Goal: Task Accomplishment & Management: Manage account settings

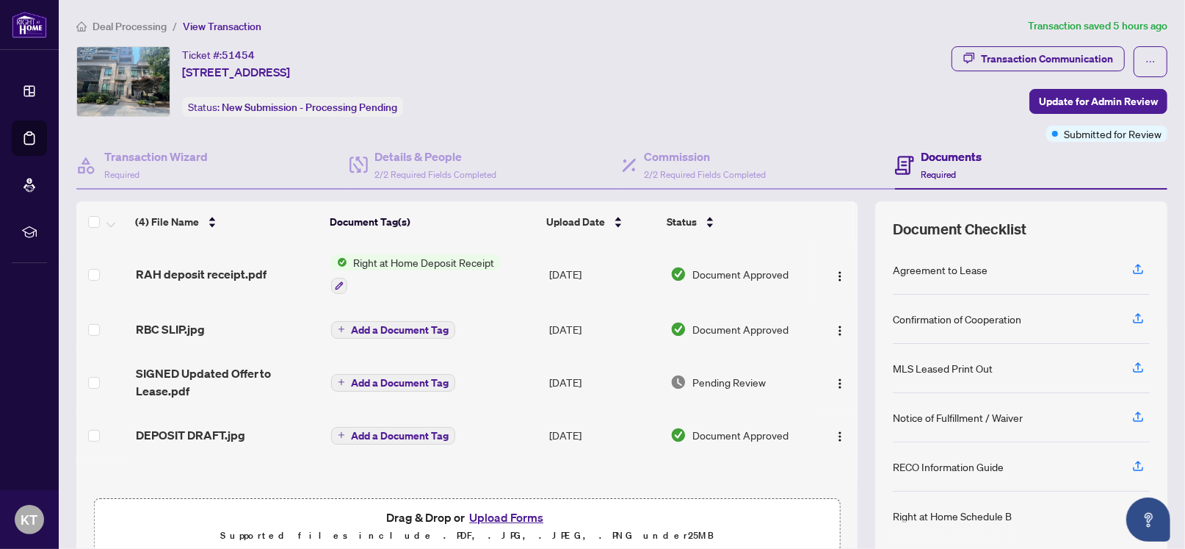
click at [435, 263] on span "Right at Home Deposit Receipt" at bounding box center [423, 262] width 153 height 16
click at [390, 278] on div at bounding box center [415, 285] width 169 height 18
click at [706, 273] on span "Document Approved" at bounding box center [741, 274] width 96 height 16
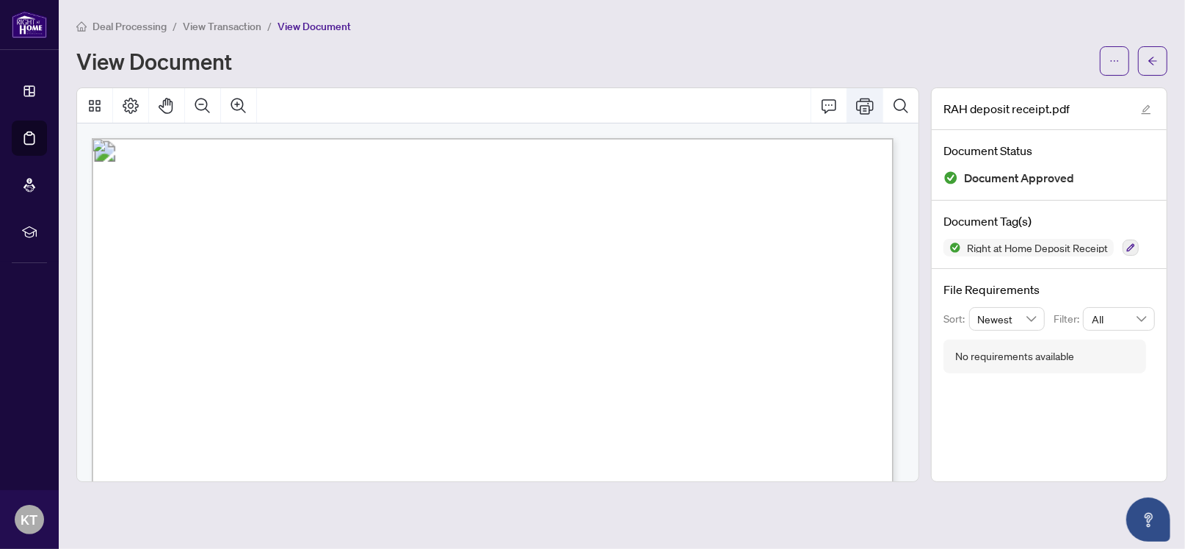
click at [867, 101] on icon "Print" at bounding box center [865, 106] width 18 height 18
click at [206, 24] on span "View Transaction" at bounding box center [222, 26] width 79 height 13
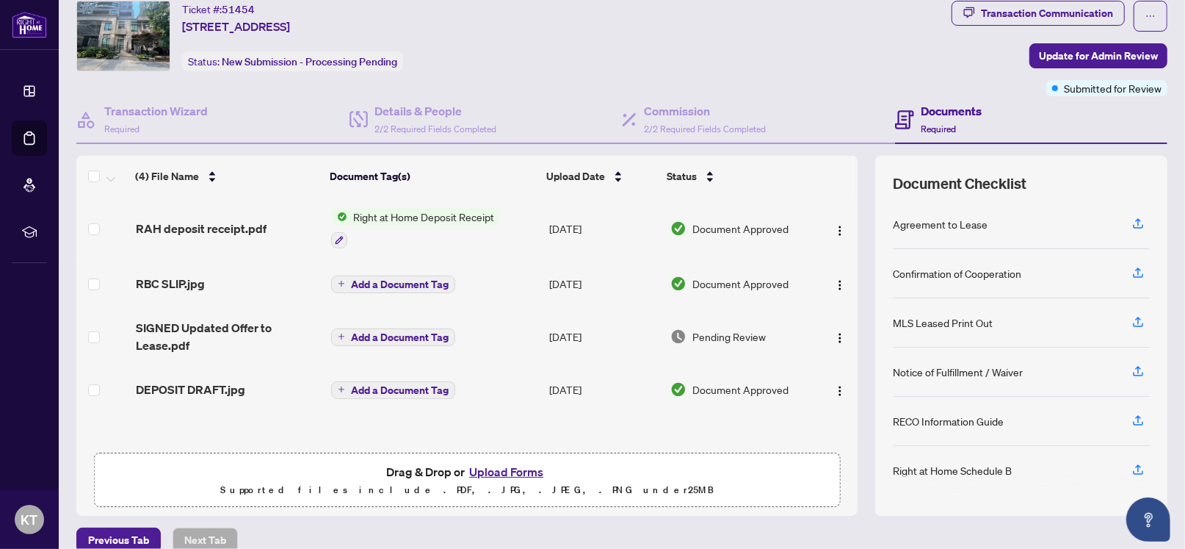
scroll to position [65, 0]
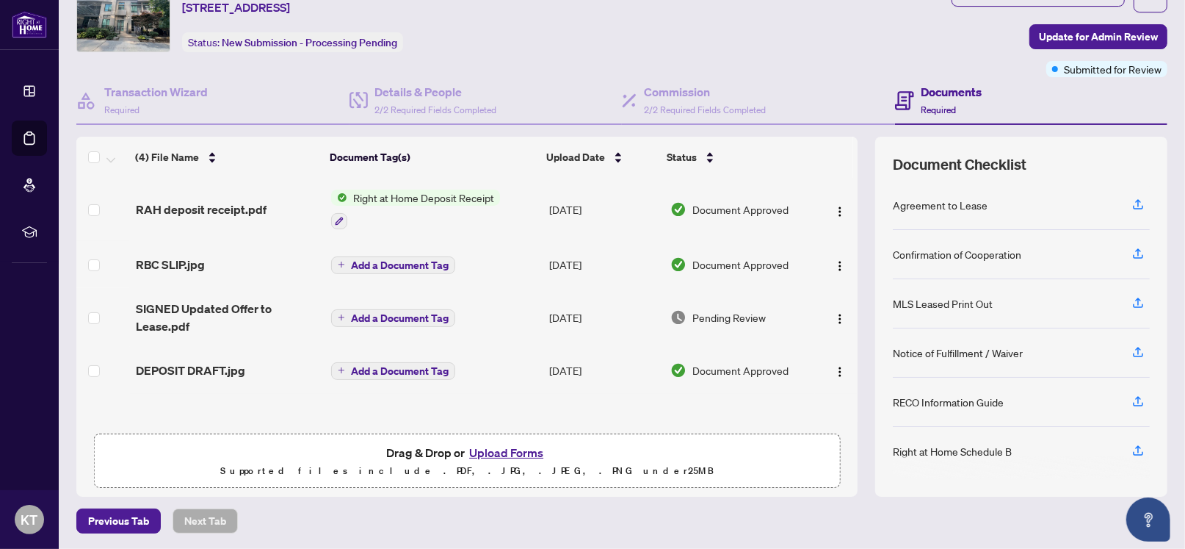
click at [421, 262] on span "Add a Document Tag" at bounding box center [400, 265] width 98 height 10
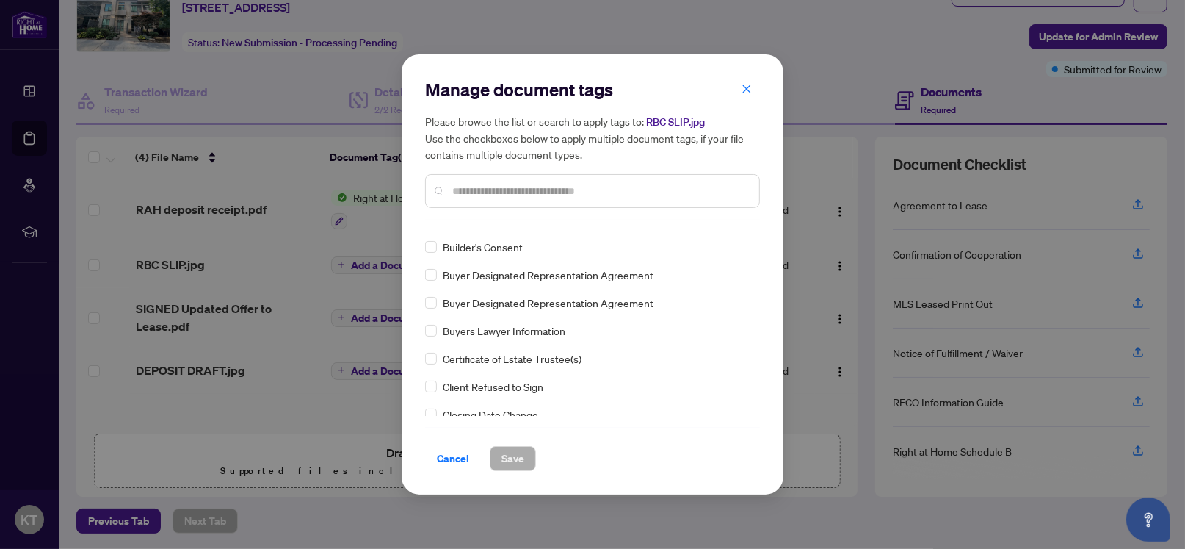
scroll to position [0, 0]
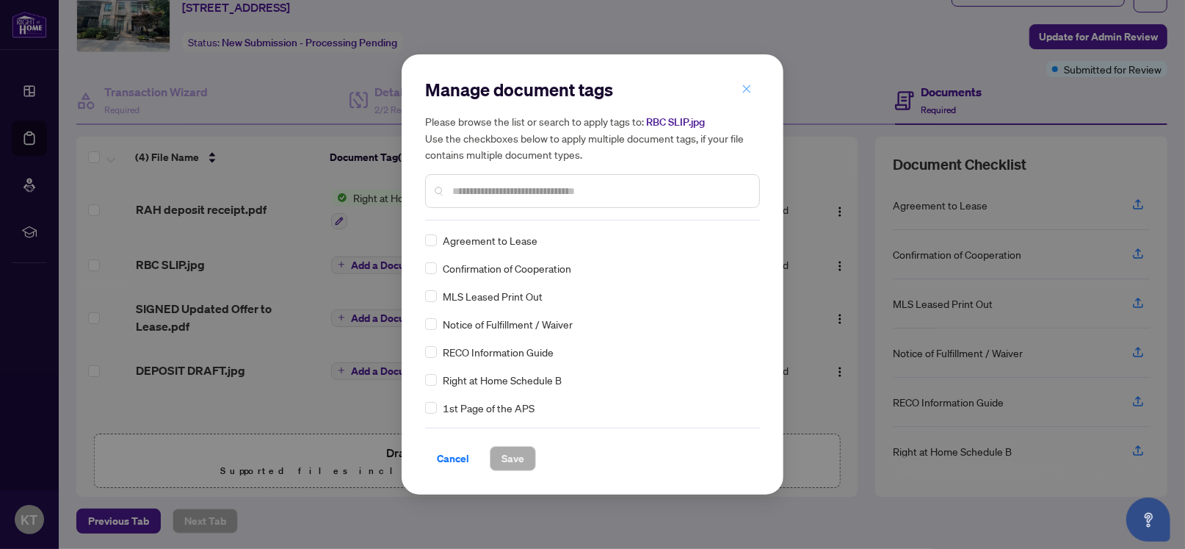
click at [748, 87] on icon "close" at bounding box center [747, 88] width 8 height 8
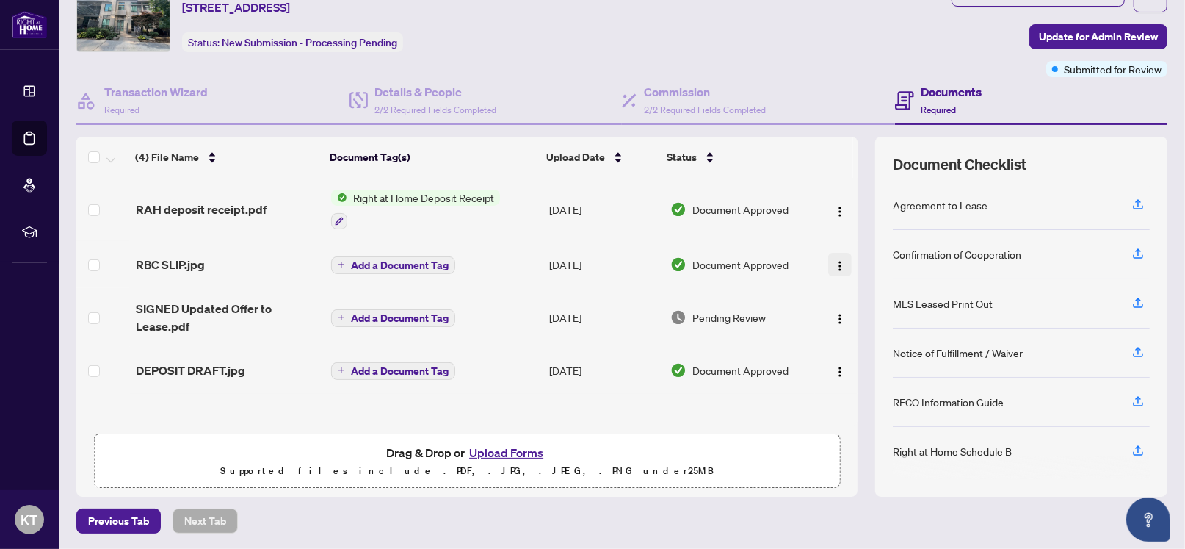
click at [834, 263] on img "button" at bounding box center [840, 266] width 12 height 12
click at [342, 262] on button "Add a Document Tag" at bounding box center [393, 265] width 124 height 18
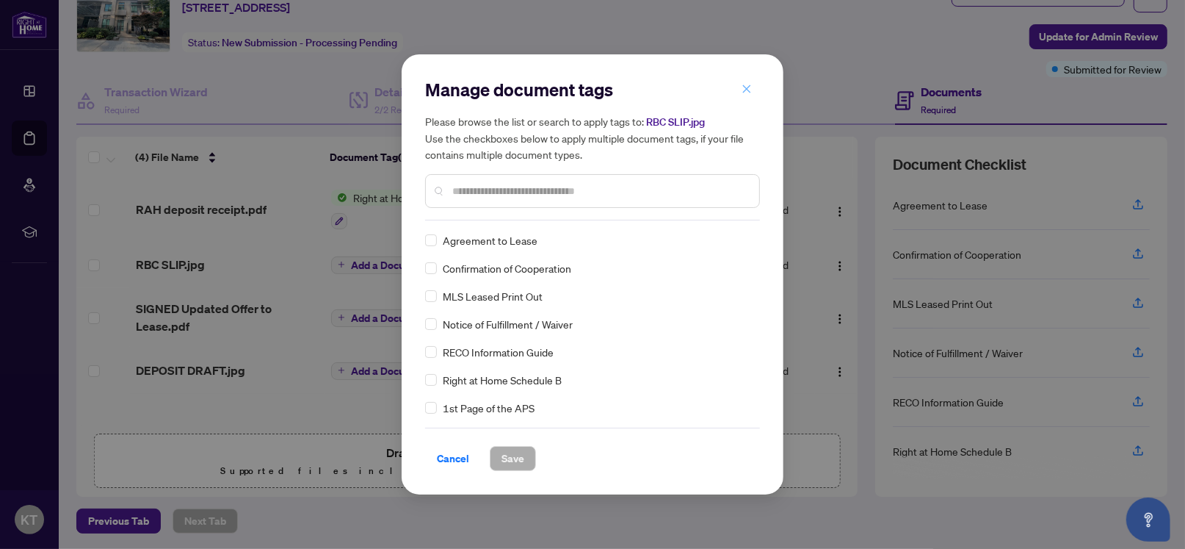
click at [747, 93] on icon "close" at bounding box center [747, 89] width 10 height 10
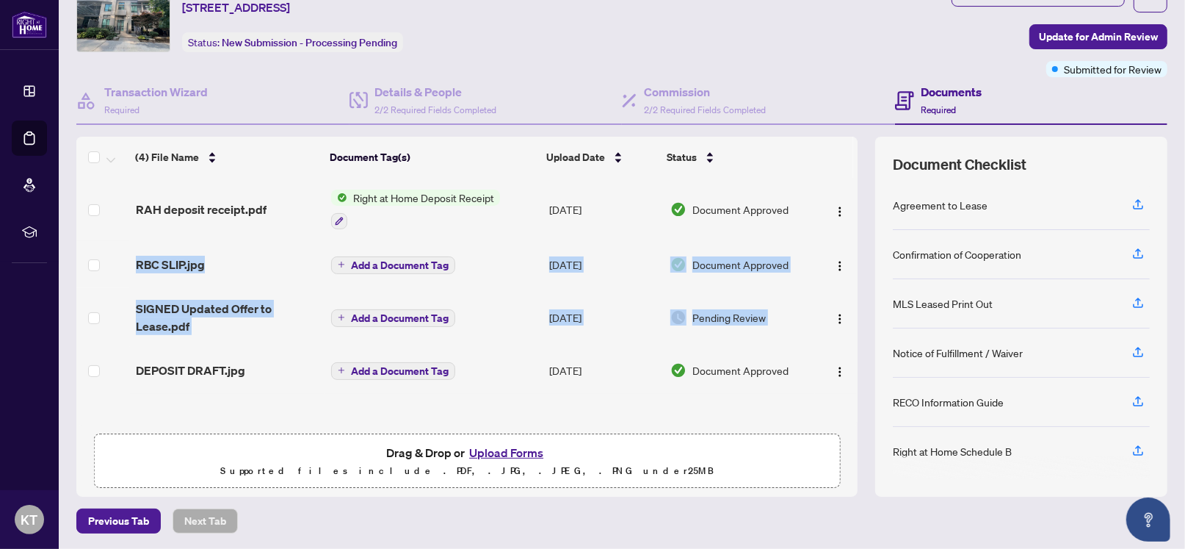
drag, startPoint x: 841, startPoint y: 311, endPoint x: 842, endPoint y: 228, distance: 82.3
click at [842, 228] on tbody "RAH deposit receipt.pdf Right at Home Deposit Receipt [DATE] Document Approved …" at bounding box center [466, 286] width 781 height 216
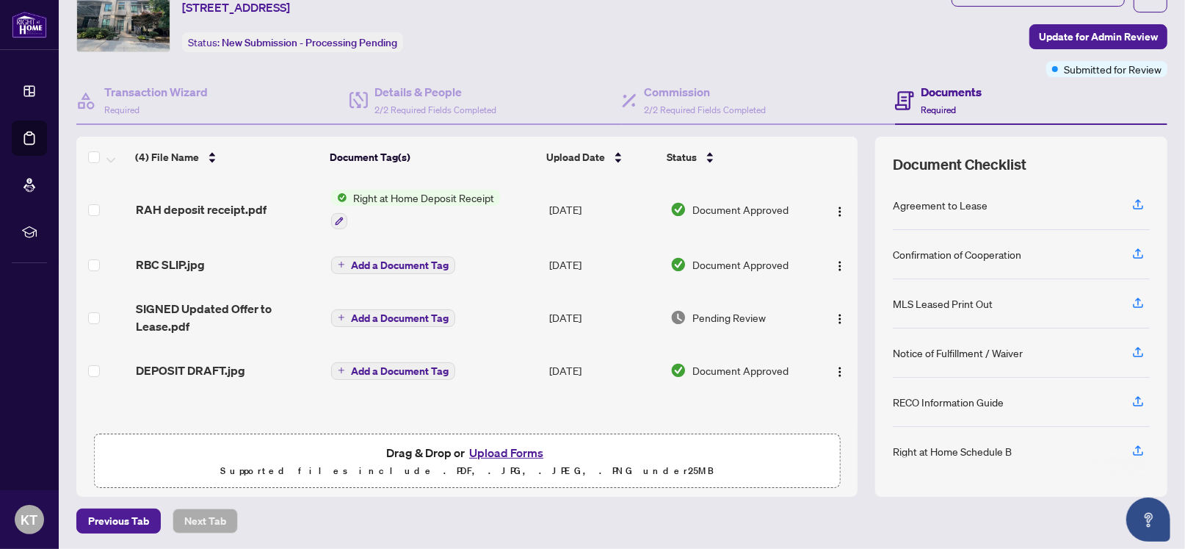
click at [799, 48] on div "Ticket #: 51454 [STREET_ADDRESS] Status: New Submission - Processing Pending" at bounding box center [511, 17] width 870 height 71
